Goal: Information Seeking & Learning: Find specific fact

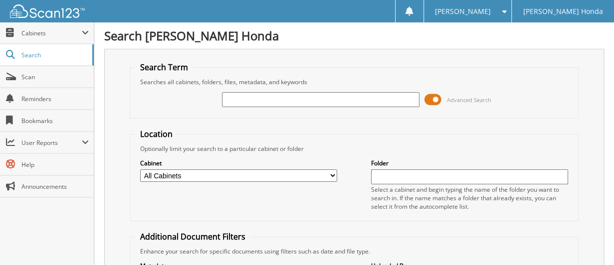
click at [282, 98] on input "text" at bounding box center [320, 99] width 197 height 15
type input "66019440"
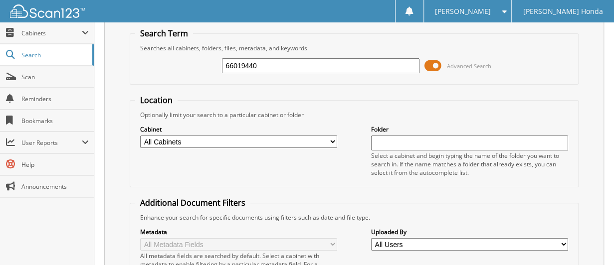
scroll to position [66, 0]
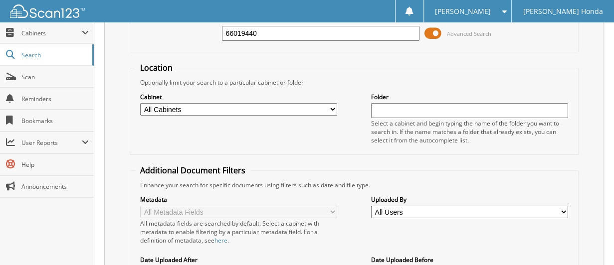
click at [432, 32] on span at bounding box center [433, 33] width 17 height 15
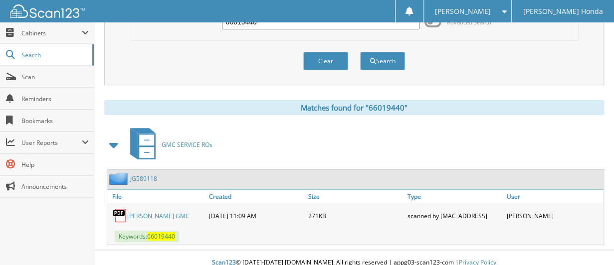
scroll to position [84, 0]
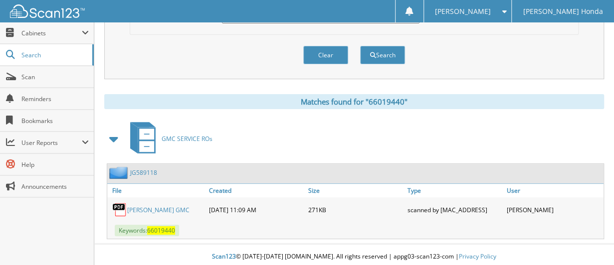
click at [169, 206] on link "GERALD JONES GMC" at bounding box center [158, 210] width 62 height 8
click at [148, 169] on link "JG589118" at bounding box center [143, 173] width 27 height 8
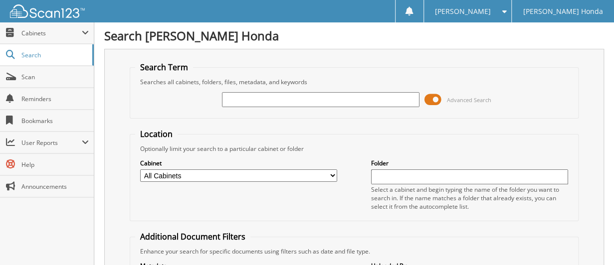
click at [251, 98] on input "text" at bounding box center [320, 99] width 197 height 15
type input "66019435"
click at [430, 94] on span at bounding box center [433, 99] width 17 height 15
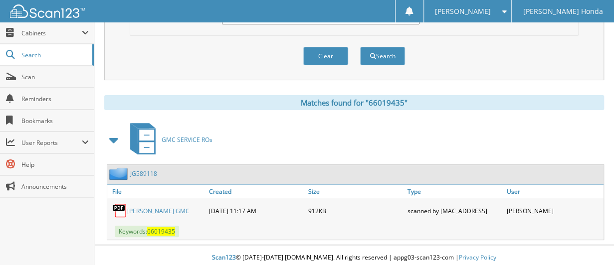
scroll to position [84, 0]
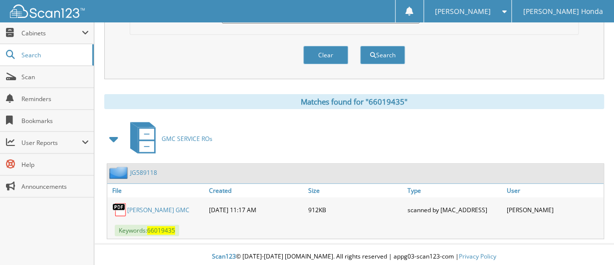
click at [173, 206] on link "GERALD JONES GMC" at bounding box center [158, 210] width 62 height 8
click at [153, 173] on link "JG589118" at bounding box center [143, 173] width 27 height 8
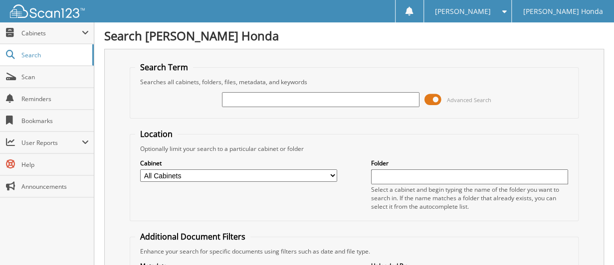
click at [273, 100] on input "text" at bounding box center [320, 99] width 197 height 15
type input "66019449"
click at [431, 95] on span at bounding box center [433, 99] width 17 height 15
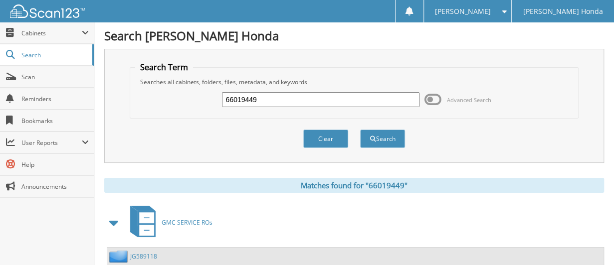
click at [193, 225] on link "GMC SERVICE ROs" at bounding box center [168, 222] width 88 height 39
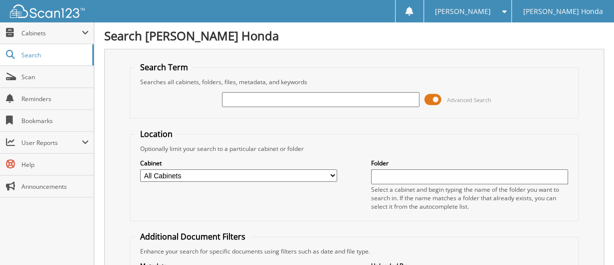
click at [269, 94] on input "text" at bounding box center [320, 99] width 197 height 15
type input "6961944"
click at [268, 99] on input "6961944" at bounding box center [320, 99] width 197 height 15
type input "6"
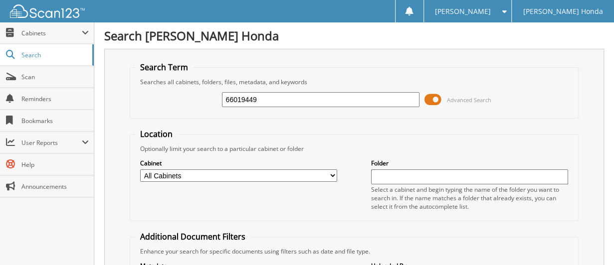
type input "66019449"
click at [436, 98] on span at bounding box center [433, 99] width 17 height 15
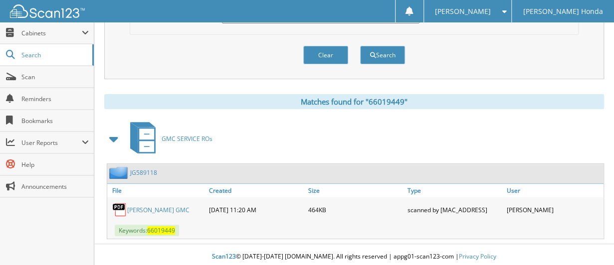
scroll to position [84, 0]
click at [148, 170] on link "JG589118" at bounding box center [143, 173] width 27 height 8
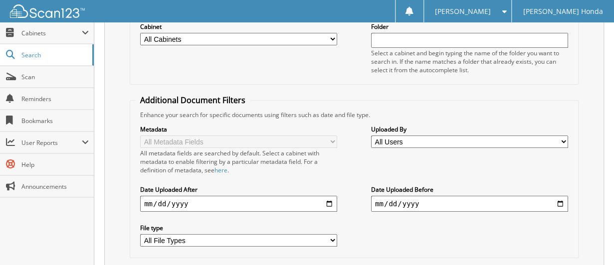
scroll to position [51, 0]
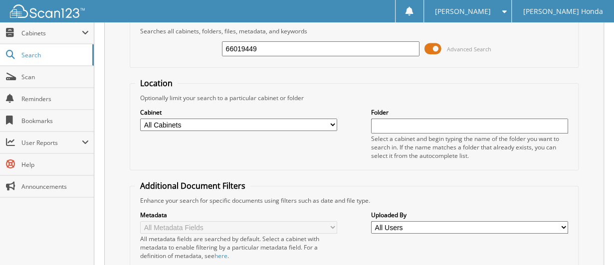
drag, startPoint x: 336, startPoint y: 51, endPoint x: 145, endPoint y: 54, distance: 190.6
click at [146, 54] on div "66019449 Advanced Search" at bounding box center [354, 48] width 438 height 27
type input "66019439"
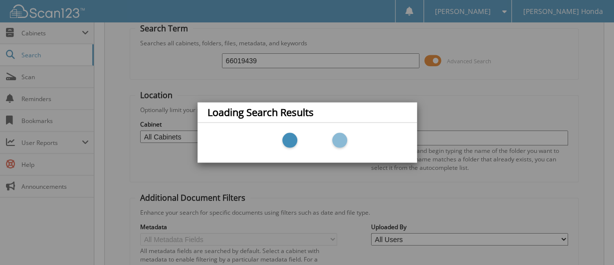
scroll to position [17, 0]
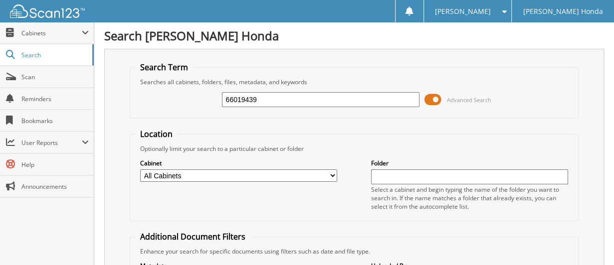
click at [427, 95] on span at bounding box center [433, 99] width 17 height 15
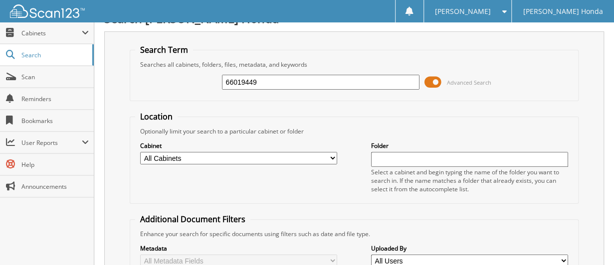
click at [260, 84] on input "66019449" at bounding box center [320, 82] width 197 height 15
type input "66019626"
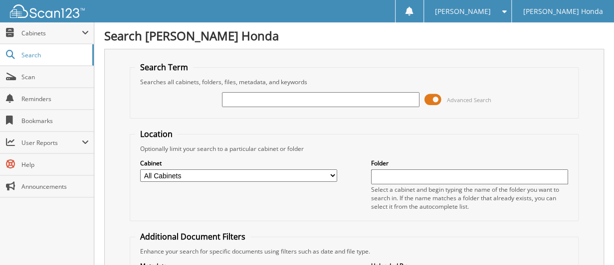
click at [252, 95] on input "text" at bounding box center [320, 99] width 197 height 15
type input "66019439"
click at [433, 97] on span at bounding box center [433, 99] width 17 height 15
click at [435, 99] on span at bounding box center [433, 99] width 17 height 15
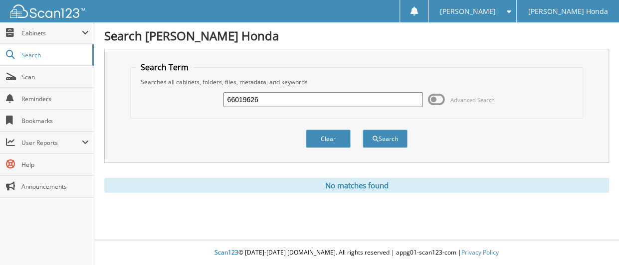
click at [268, 104] on input "66019626" at bounding box center [322, 99] width 199 height 15
type input "66019601"
click at [363, 130] on button "Search" at bounding box center [385, 139] width 45 height 18
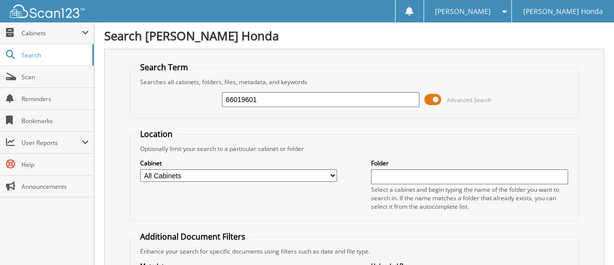
click at [431, 100] on span at bounding box center [433, 99] width 17 height 15
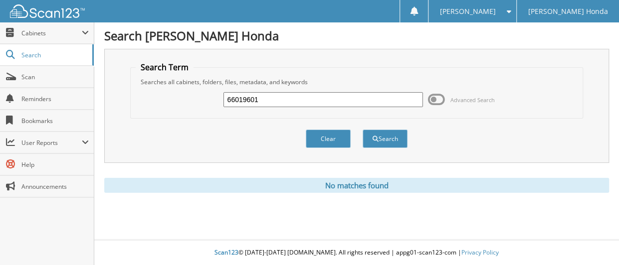
click at [266, 102] on input "66019601" at bounding box center [322, 99] width 199 height 15
type input "66019633"
click at [363, 130] on button "Search" at bounding box center [385, 139] width 45 height 18
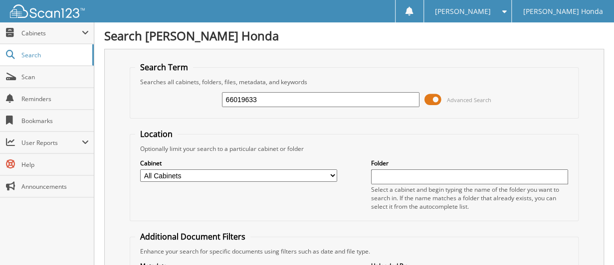
click at [428, 95] on span at bounding box center [433, 99] width 17 height 15
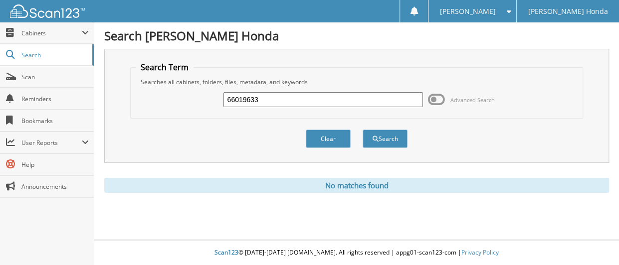
click at [287, 95] on input "66019633" at bounding box center [322, 99] width 199 height 15
type input "66019632"
click at [363, 130] on button "Search" at bounding box center [385, 139] width 45 height 18
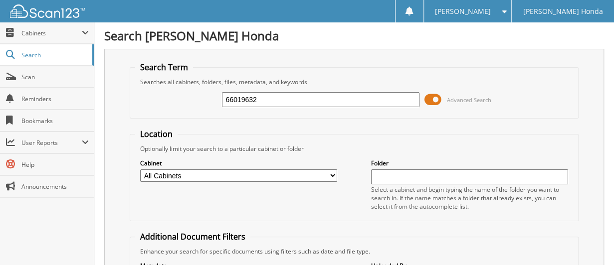
click at [436, 99] on span at bounding box center [433, 99] width 17 height 15
